Goal: Information Seeking & Learning: Find specific fact

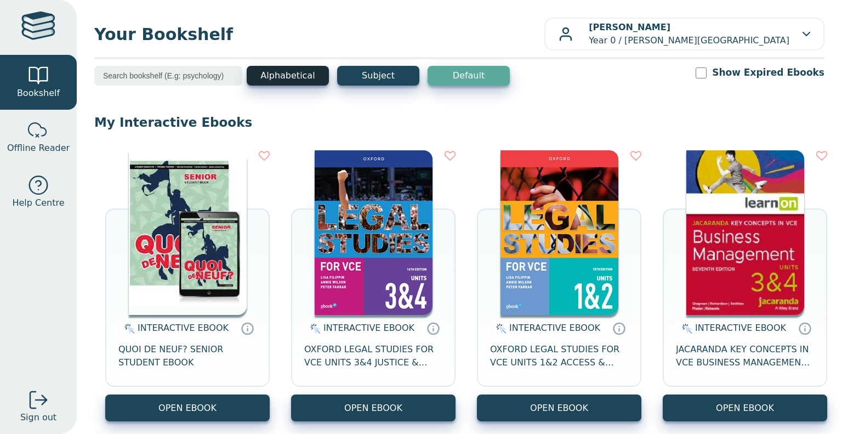
click at [258, 76] on button "Alphabetical" at bounding box center [288, 76] width 82 height 20
click at [155, 71] on input "search" at bounding box center [168, 76] width 148 height 20
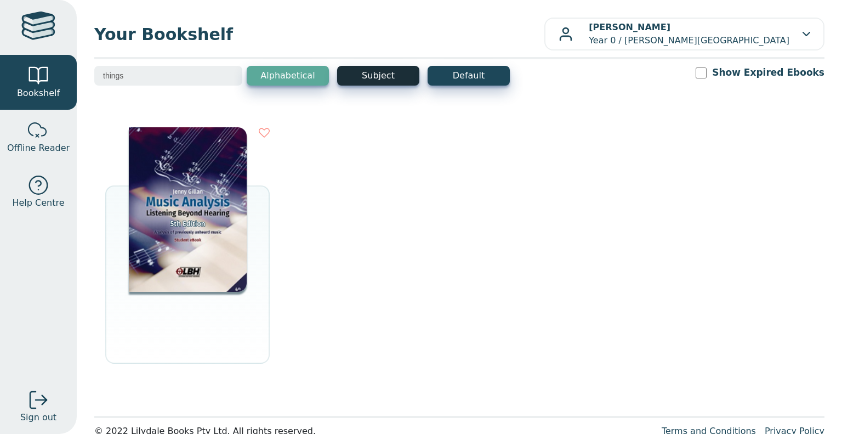
click at [381, 75] on button "Subject" at bounding box center [378, 76] width 82 height 20
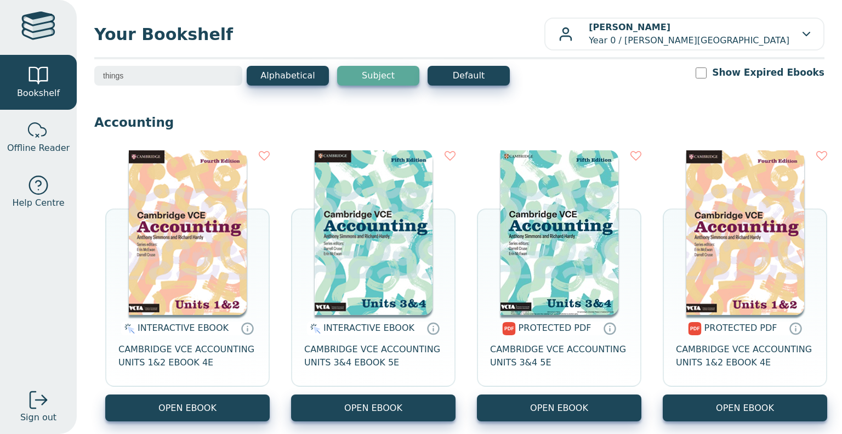
click at [163, 76] on input "things" at bounding box center [168, 76] width 148 height 20
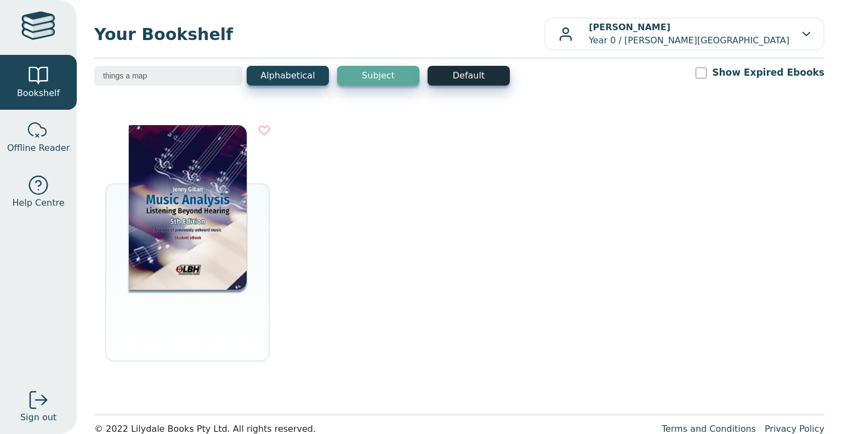
click at [471, 78] on button "Default" at bounding box center [469, 76] width 82 height 20
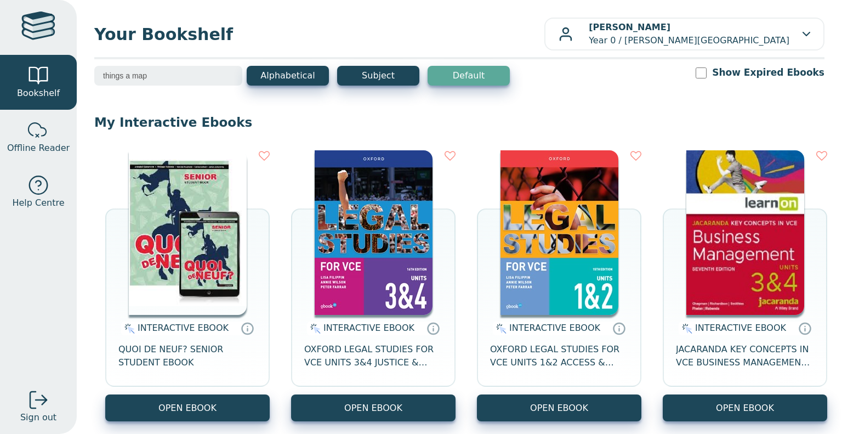
click at [179, 74] on input "things a map" at bounding box center [168, 76] width 148 height 20
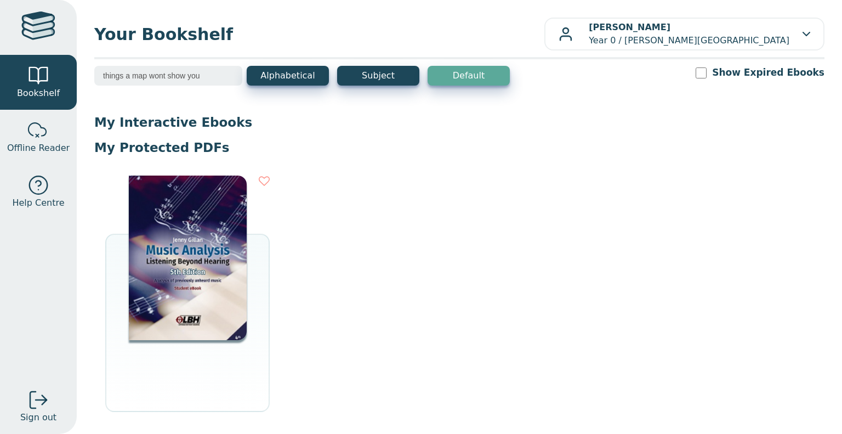
click at [496, 77] on button "Default" at bounding box center [469, 76] width 82 height 20
click at [160, 74] on input "things a map wont show you" at bounding box center [168, 76] width 148 height 20
click at [164, 74] on input "things a map wont show you" at bounding box center [168, 76] width 148 height 20
type input "things a map won't show you"
click at [52, 146] on span "Offline Reader" at bounding box center [38, 147] width 63 height 13
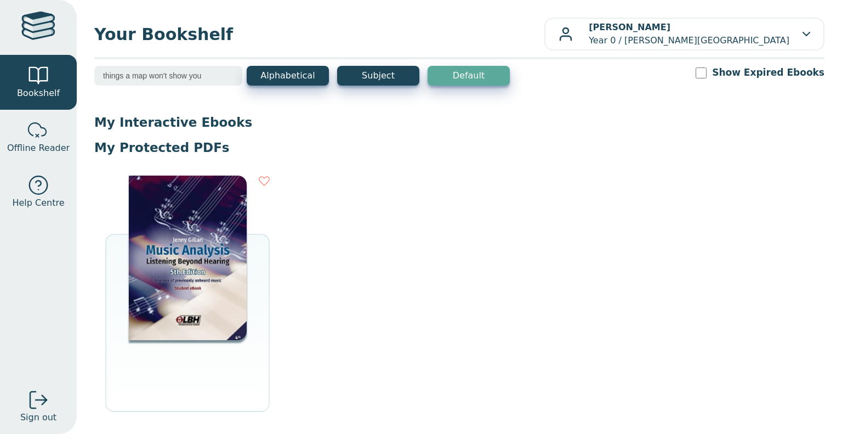
drag, startPoint x: 222, startPoint y: 80, endPoint x: 88, endPoint y: 81, distance: 133.8
click at [88, 81] on div "Your Bookshelf Timothy COAD Year 0 / Blackburn High School My Support Tickets P…" at bounding box center [459, 217] width 765 height 434
click at [205, 67] on input "things a map won't show you" at bounding box center [168, 76] width 148 height 20
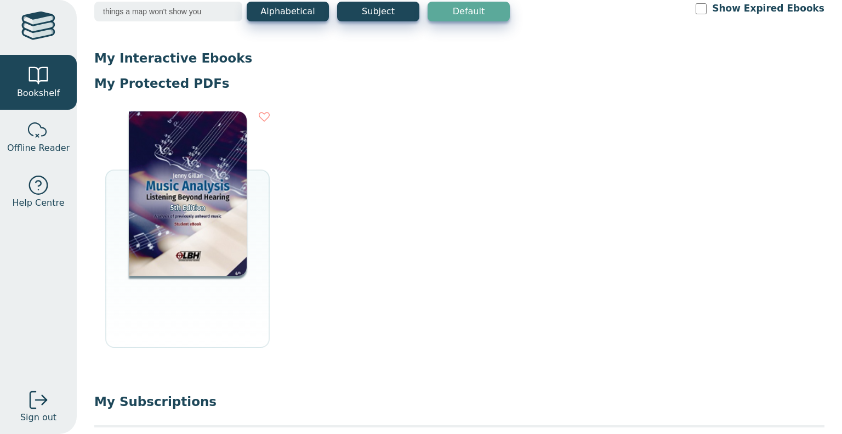
scroll to position [94, 0]
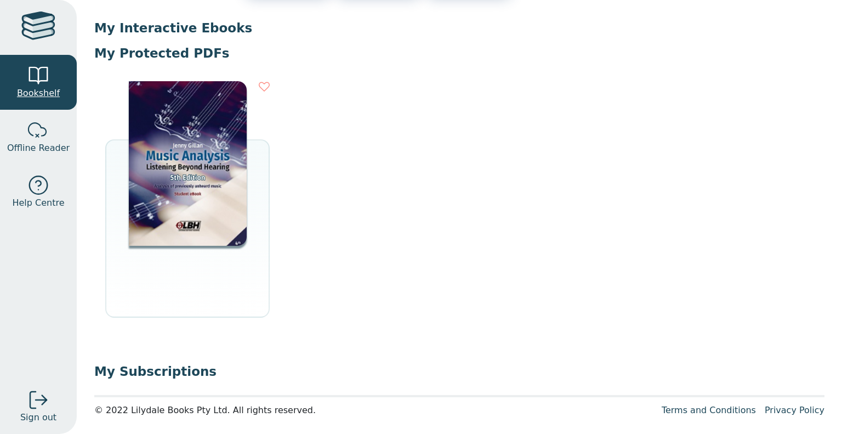
click at [44, 85] on div at bounding box center [38, 76] width 22 height 22
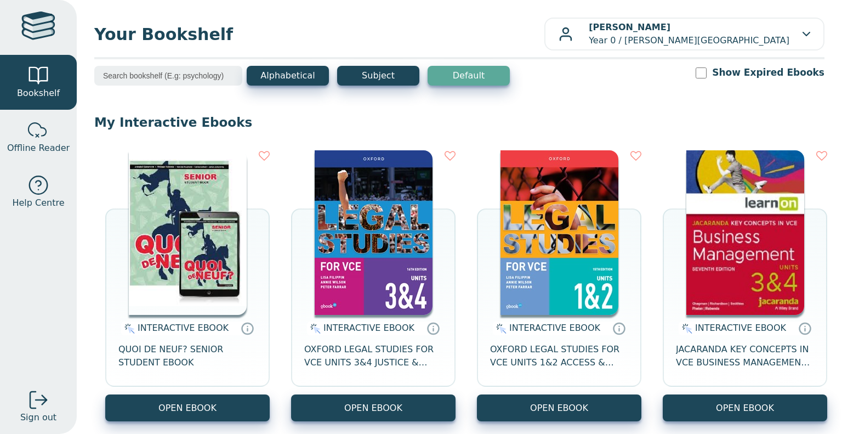
click at [230, 77] on input "search" at bounding box center [168, 76] width 148 height 20
paste input "things a map won't show you"
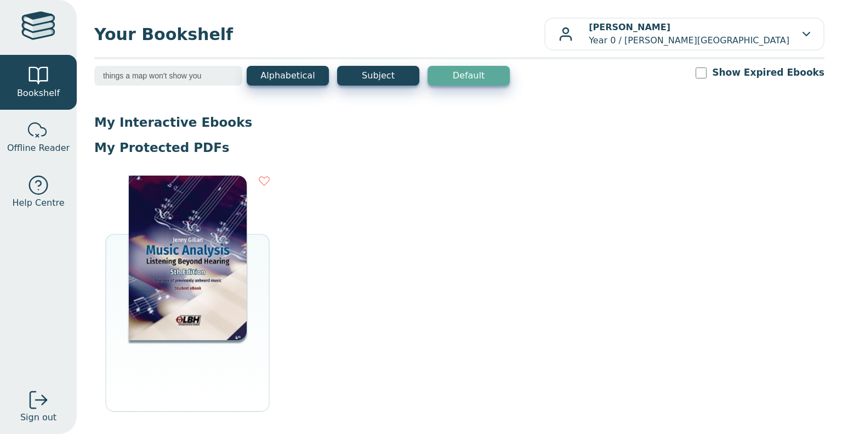
type input "things a map won't show you"
